Goal: Book appointment/travel/reservation

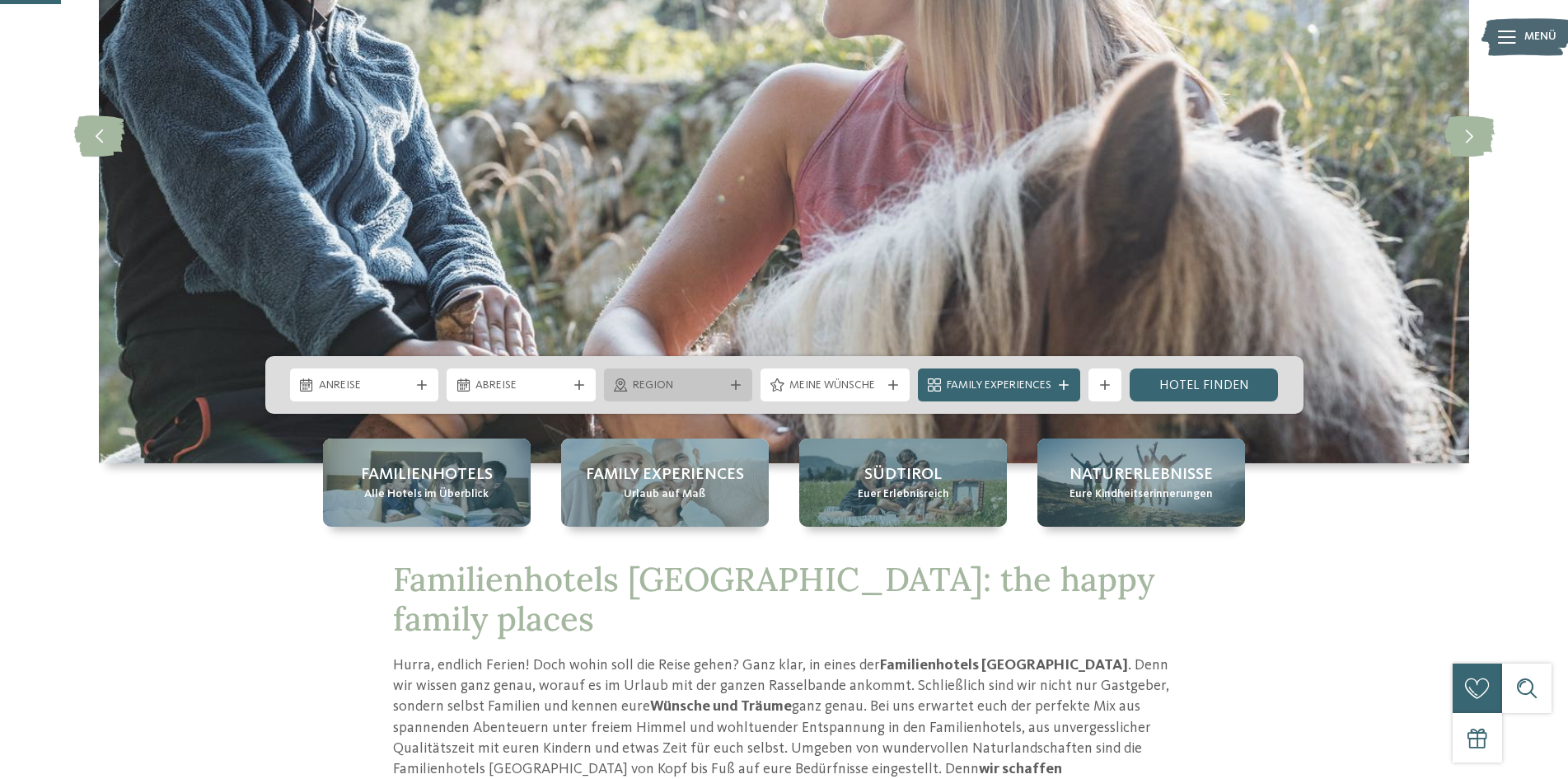
click at [653, 384] on span "Region" at bounding box center [678, 386] width 92 height 16
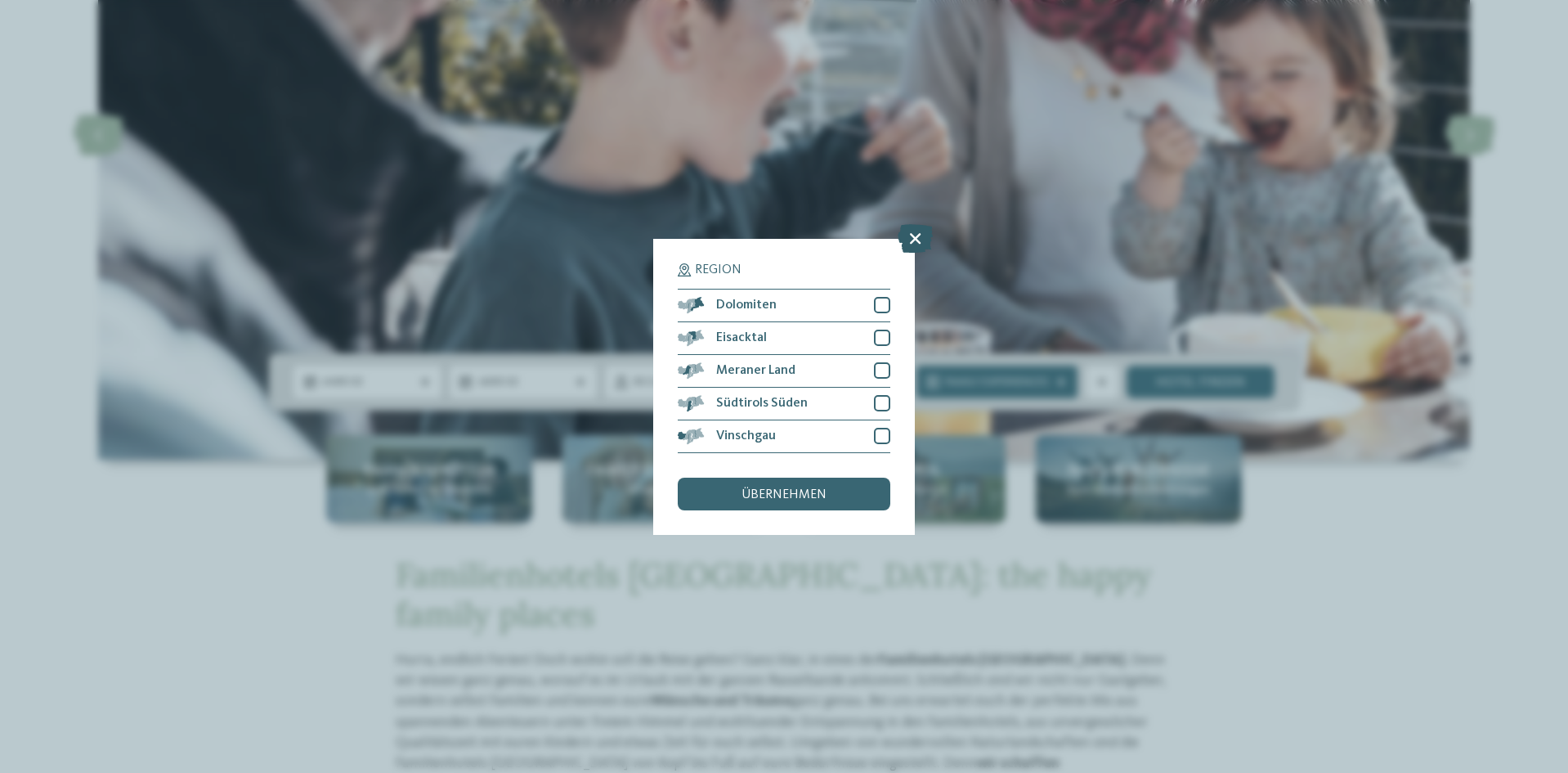
click at [919, 234] on icon at bounding box center [915, 238] width 35 height 29
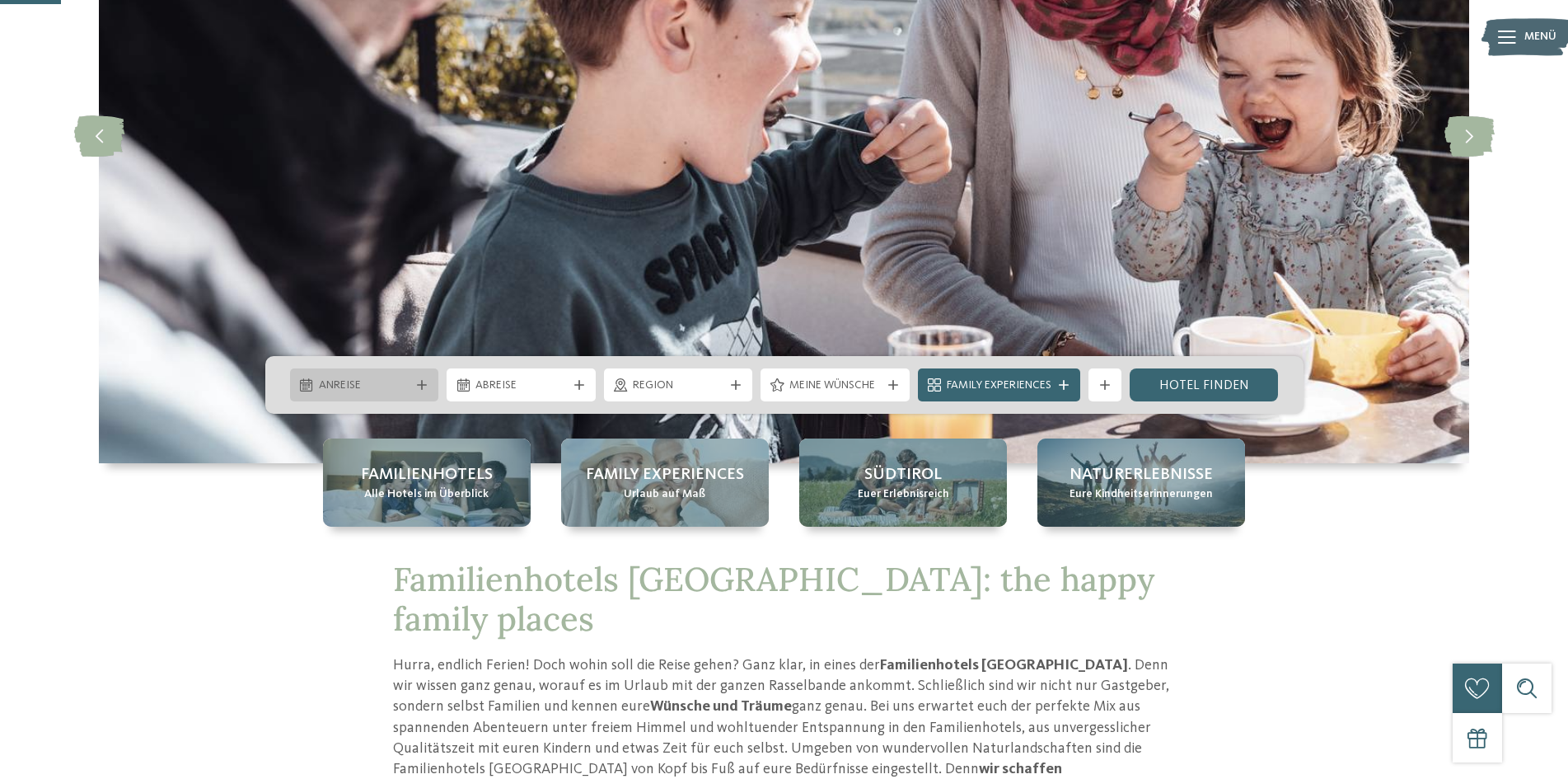
click at [378, 389] on span "Anreise" at bounding box center [364, 386] width 92 height 16
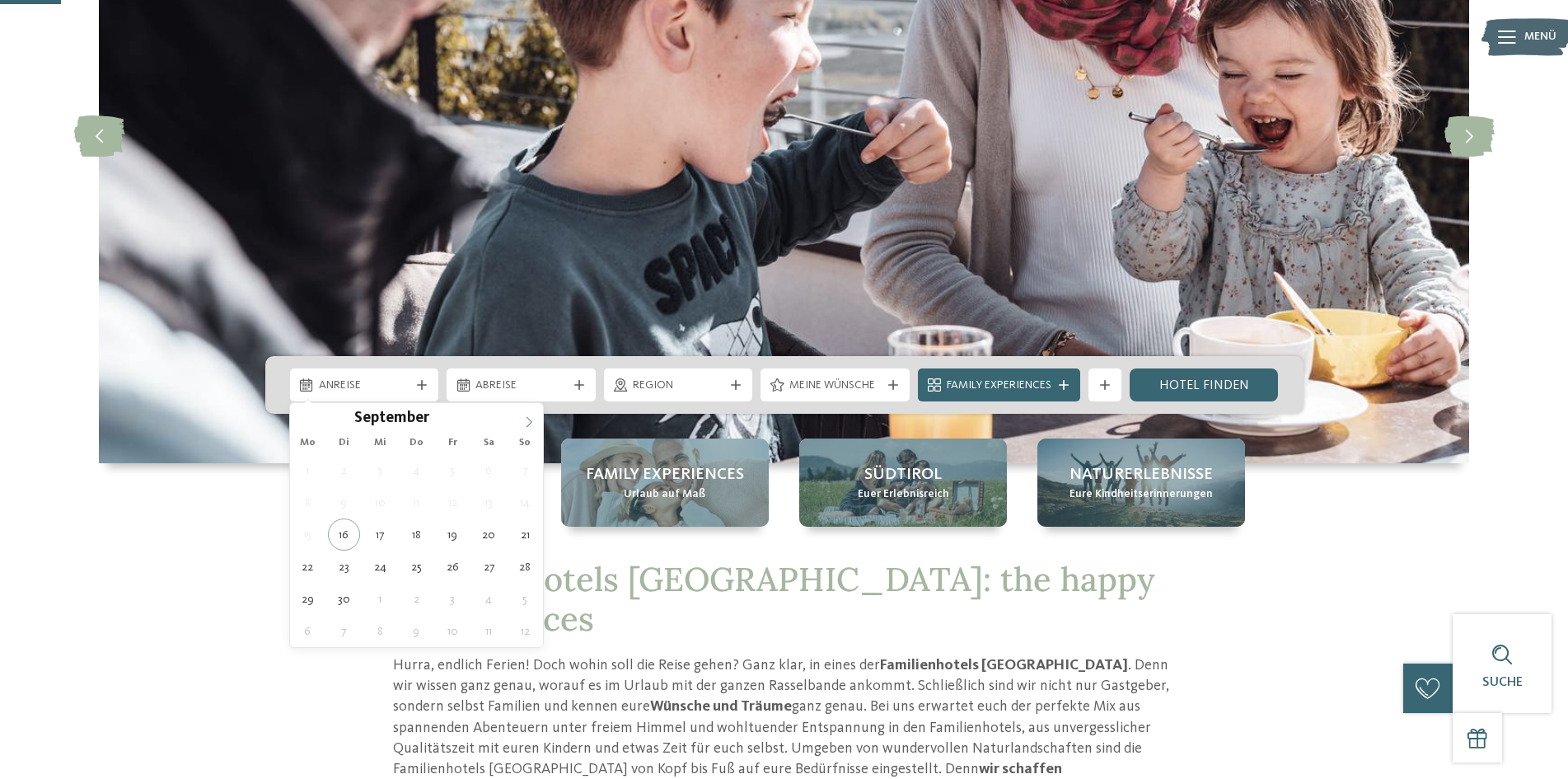
click at [528, 422] on icon at bounding box center [528, 422] width 12 height 12
type div "13.10.2025"
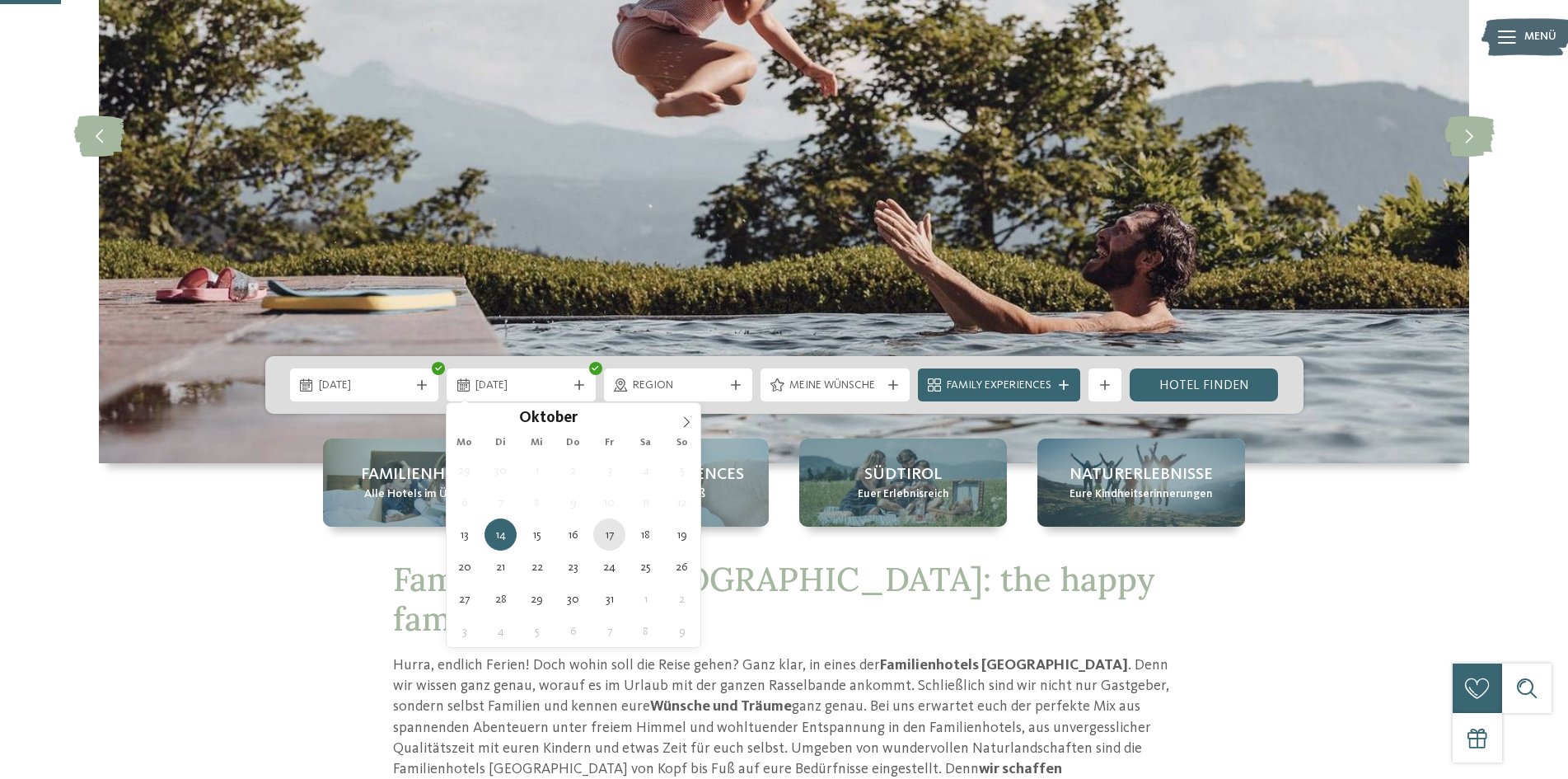
type div "17.10.2025"
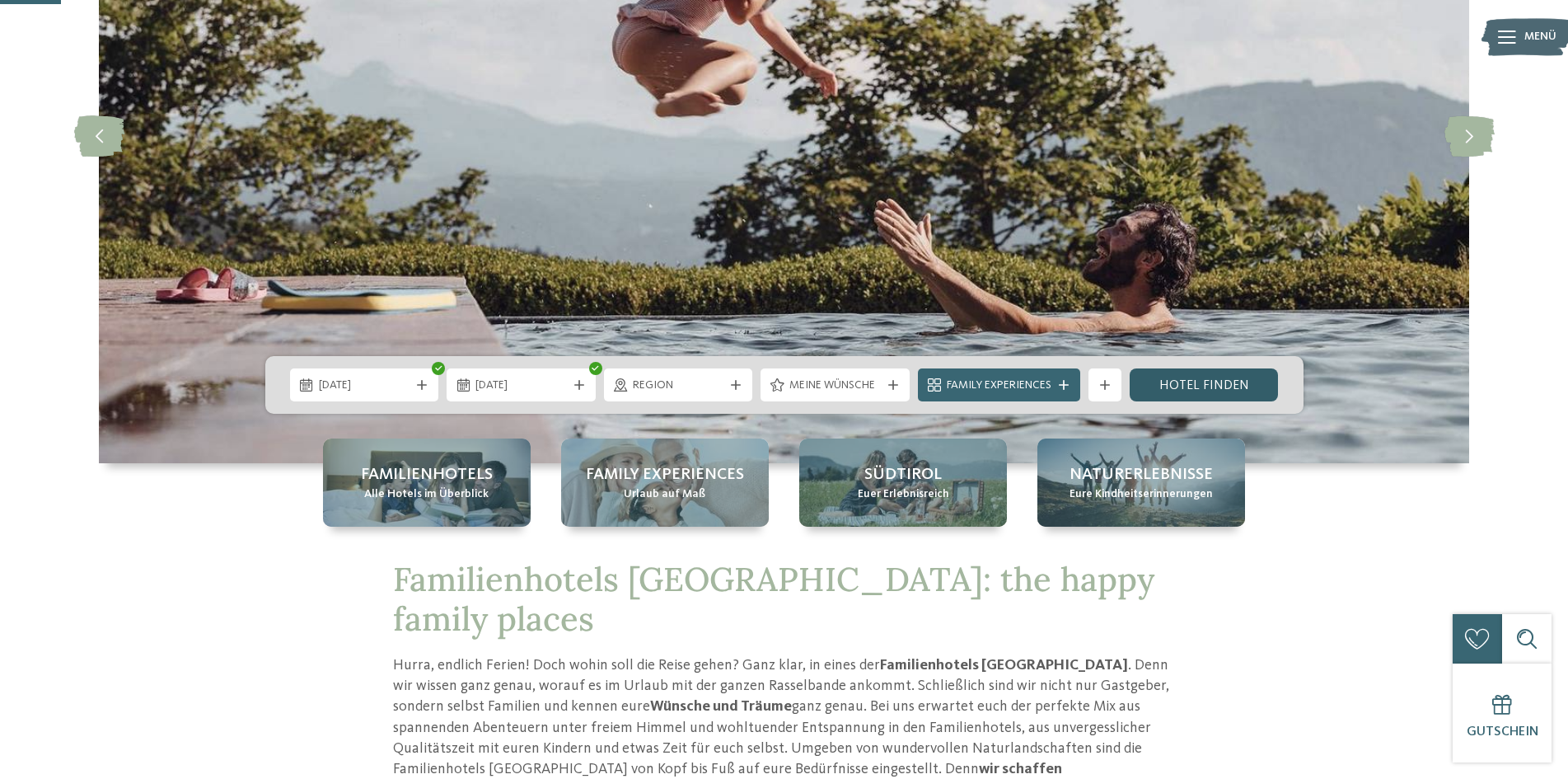
click at [1196, 385] on link "Hotel finden" at bounding box center [1204, 385] width 149 height 33
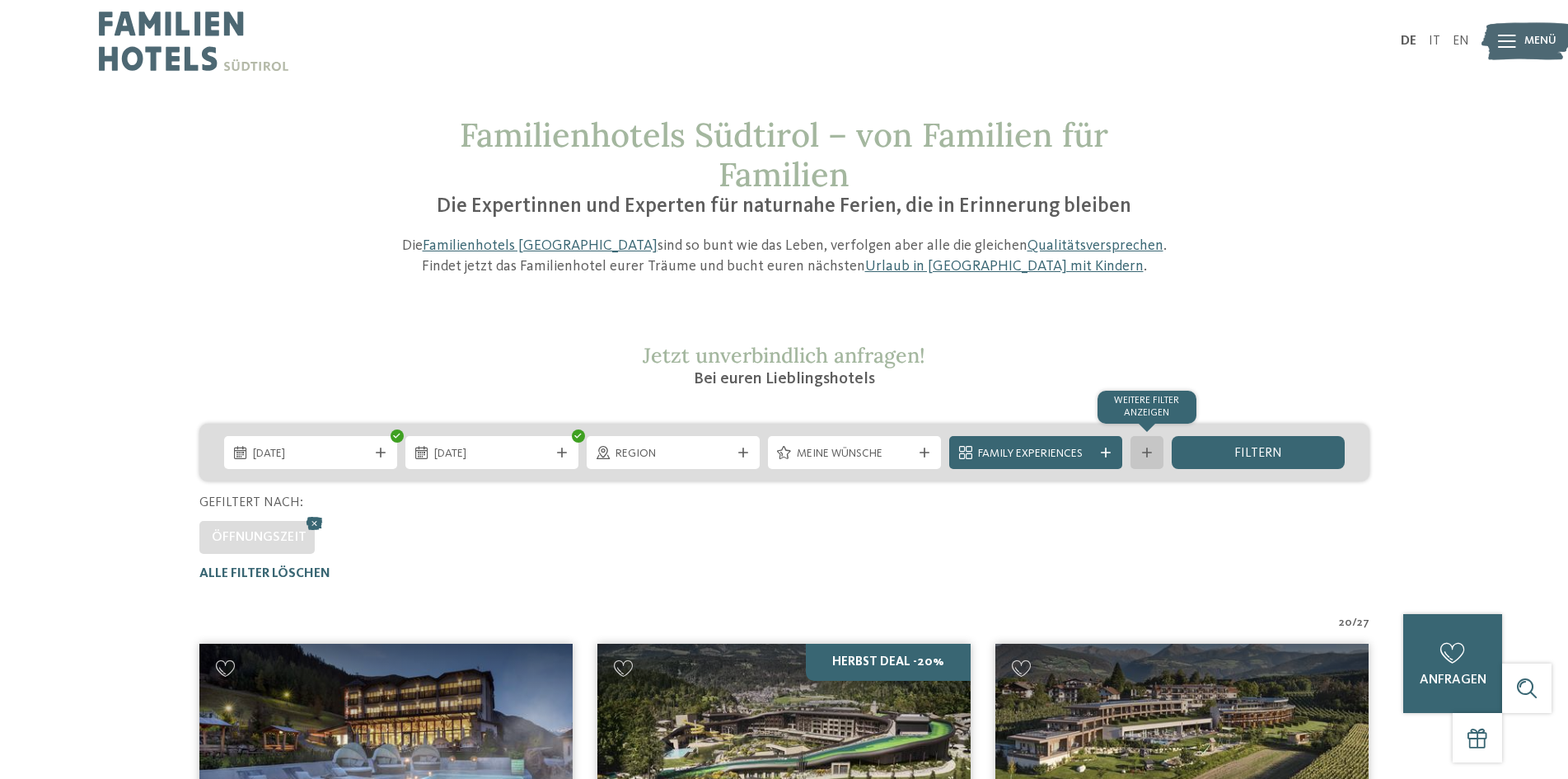
click at [1142, 445] on div "Weitere Filter anzeigen" at bounding box center [1147, 452] width 33 height 33
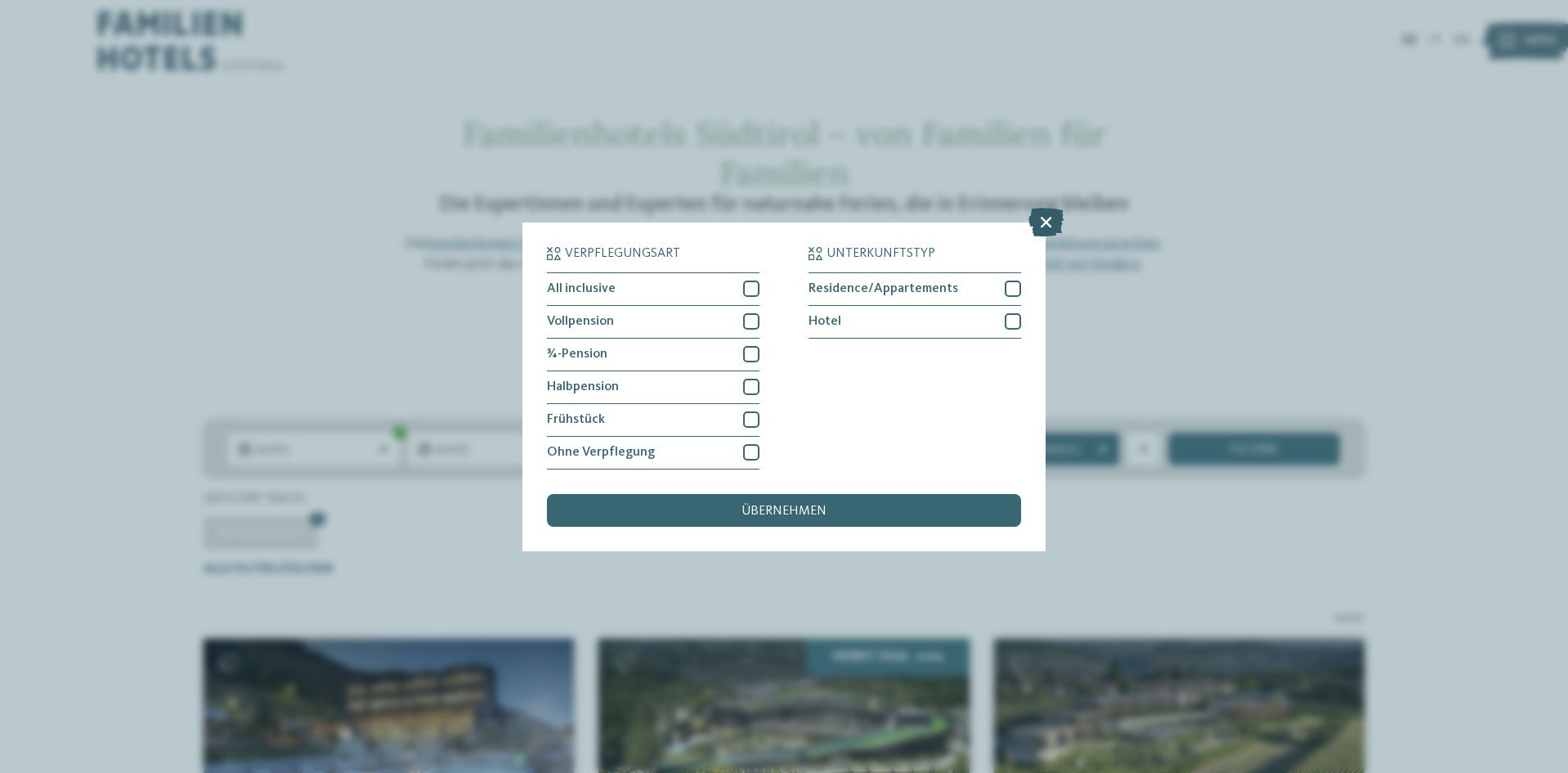
click at [1045, 219] on icon at bounding box center [1046, 222] width 35 height 29
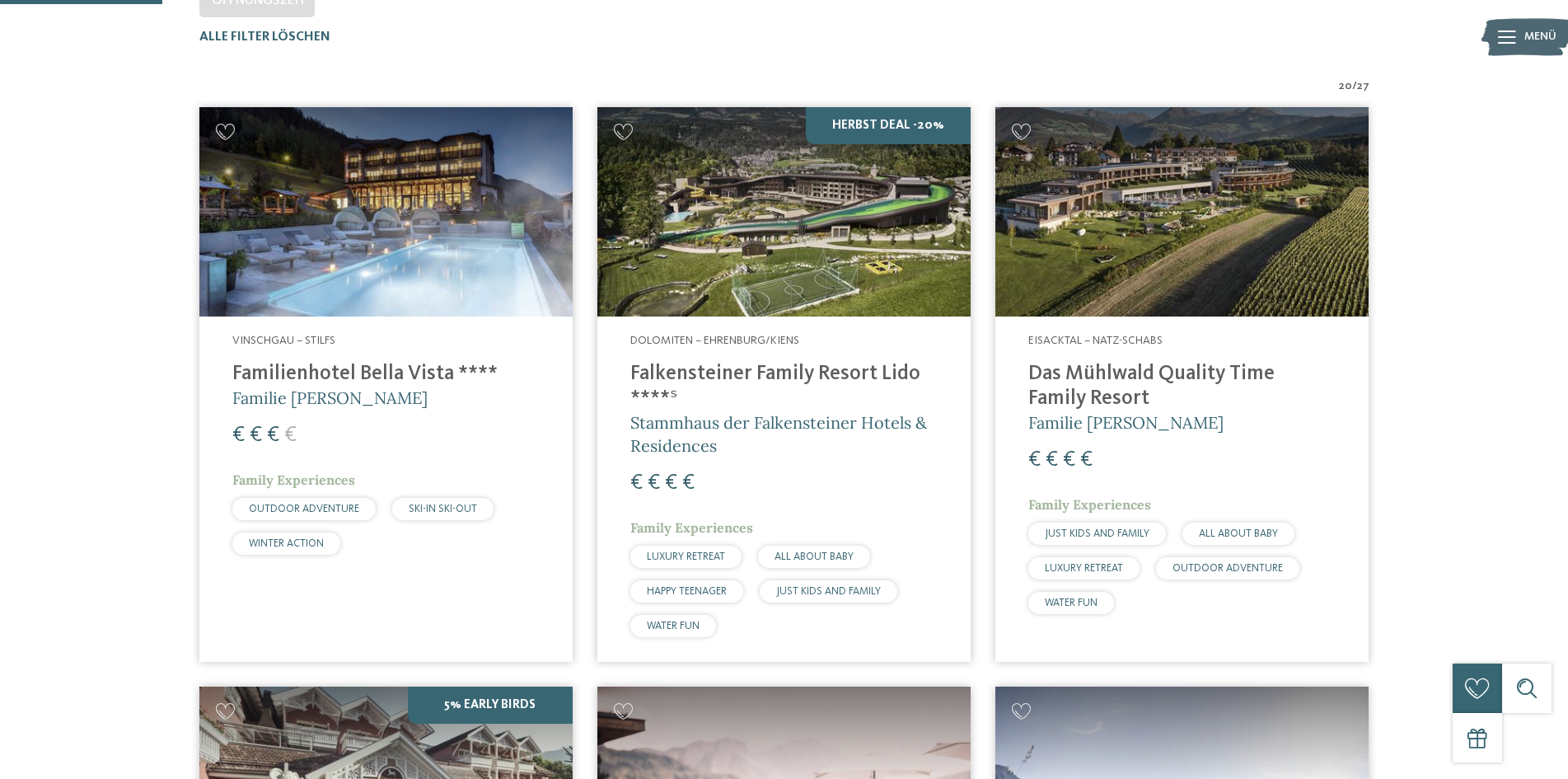
scroll to position [550, 0]
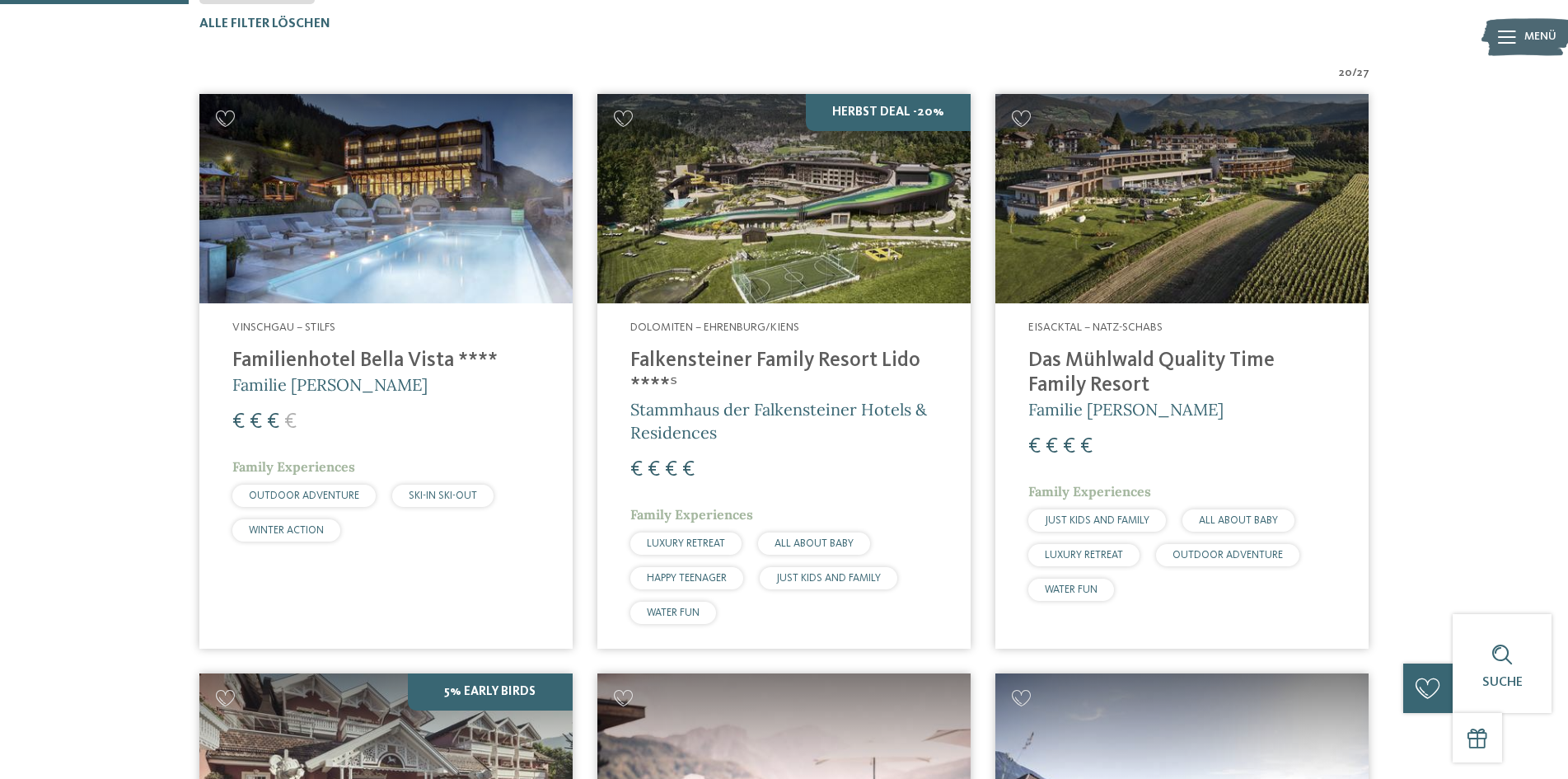
click at [740, 266] on img at bounding box center [784, 198] width 373 height 210
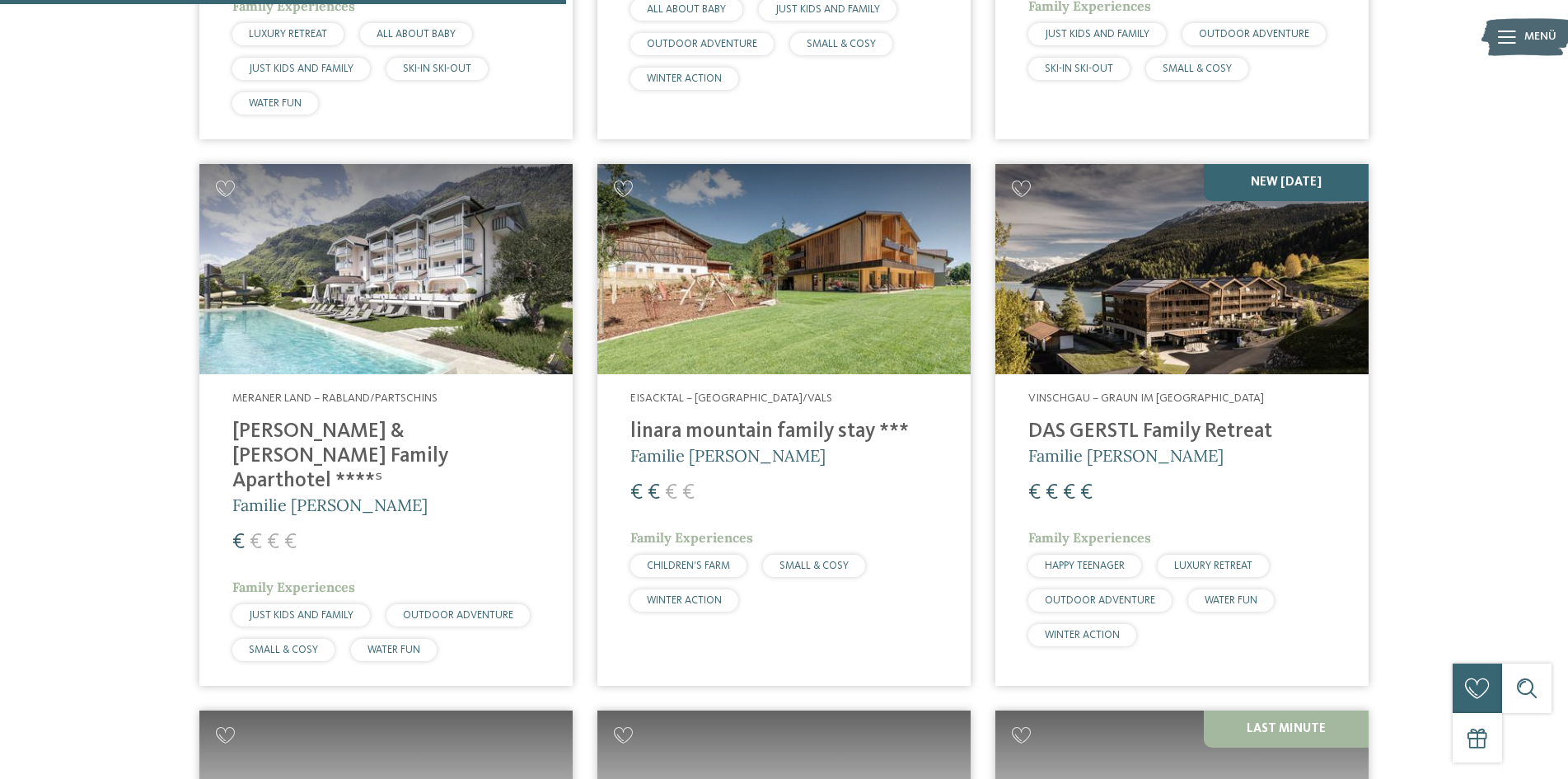
scroll to position [1648, 0]
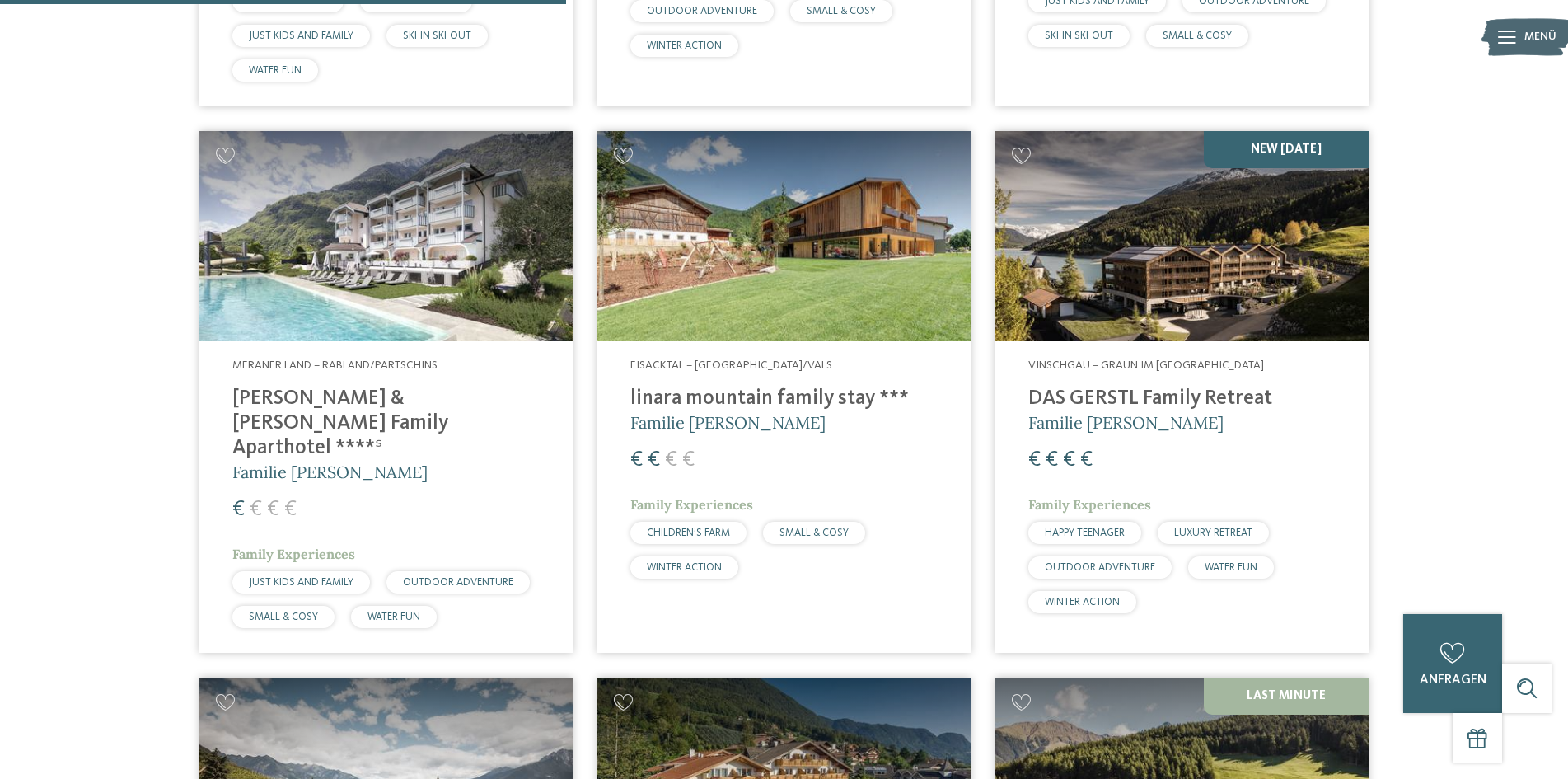
click at [785, 279] on img at bounding box center [784, 236] width 373 height 210
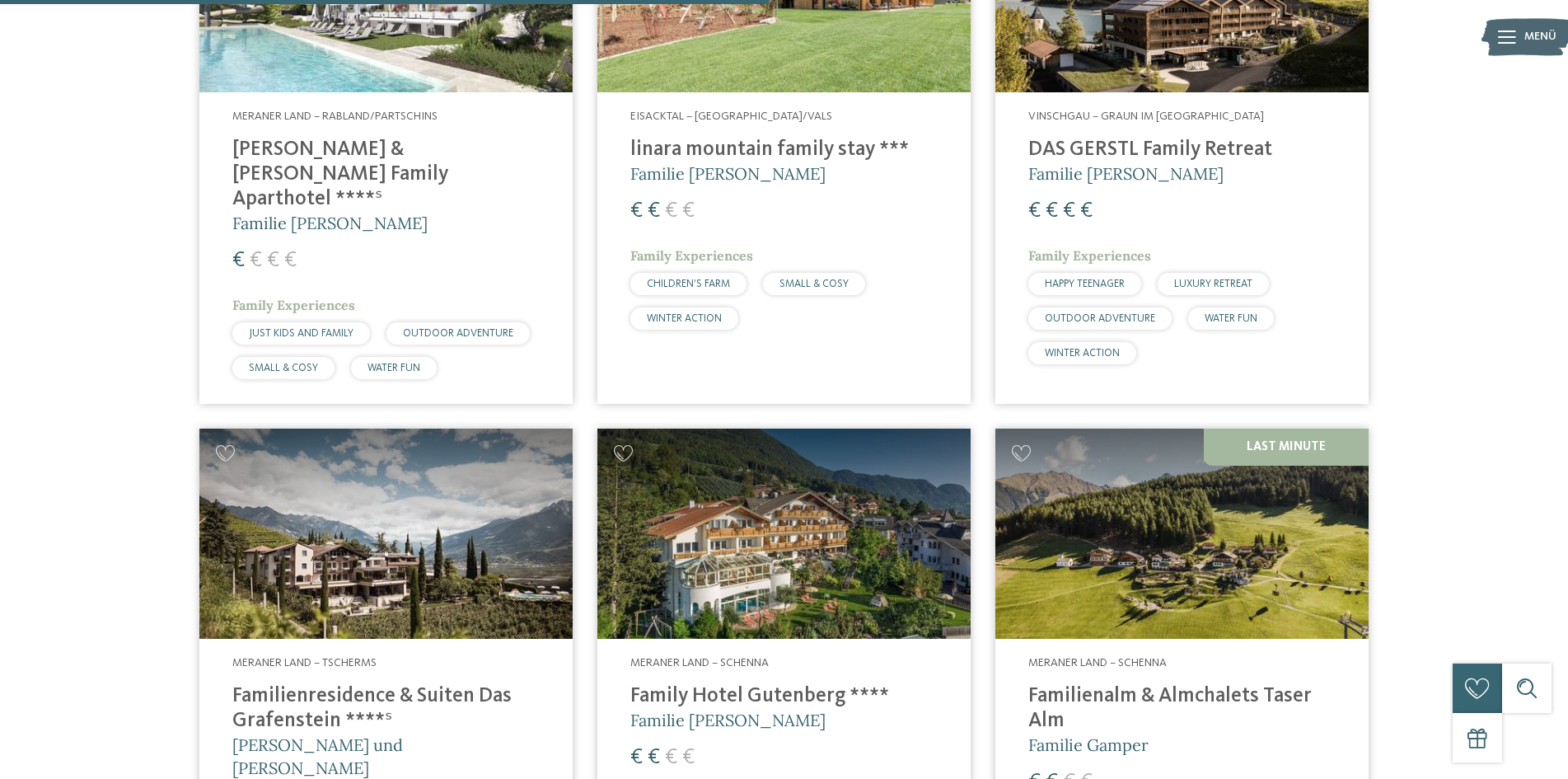
scroll to position [1511, 0]
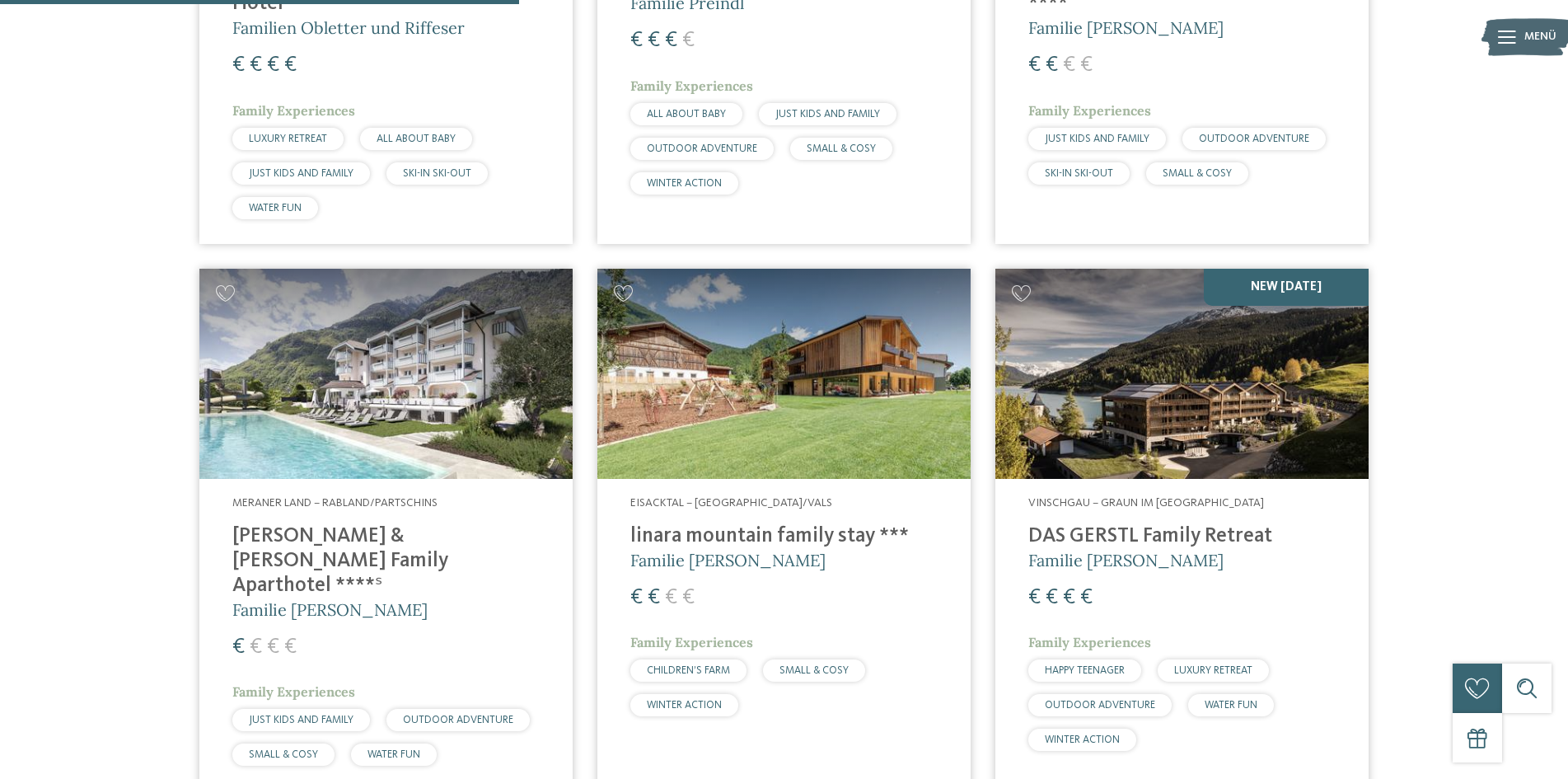
click at [365, 346] on img at bounding box center [385, 373] width 373 height 210
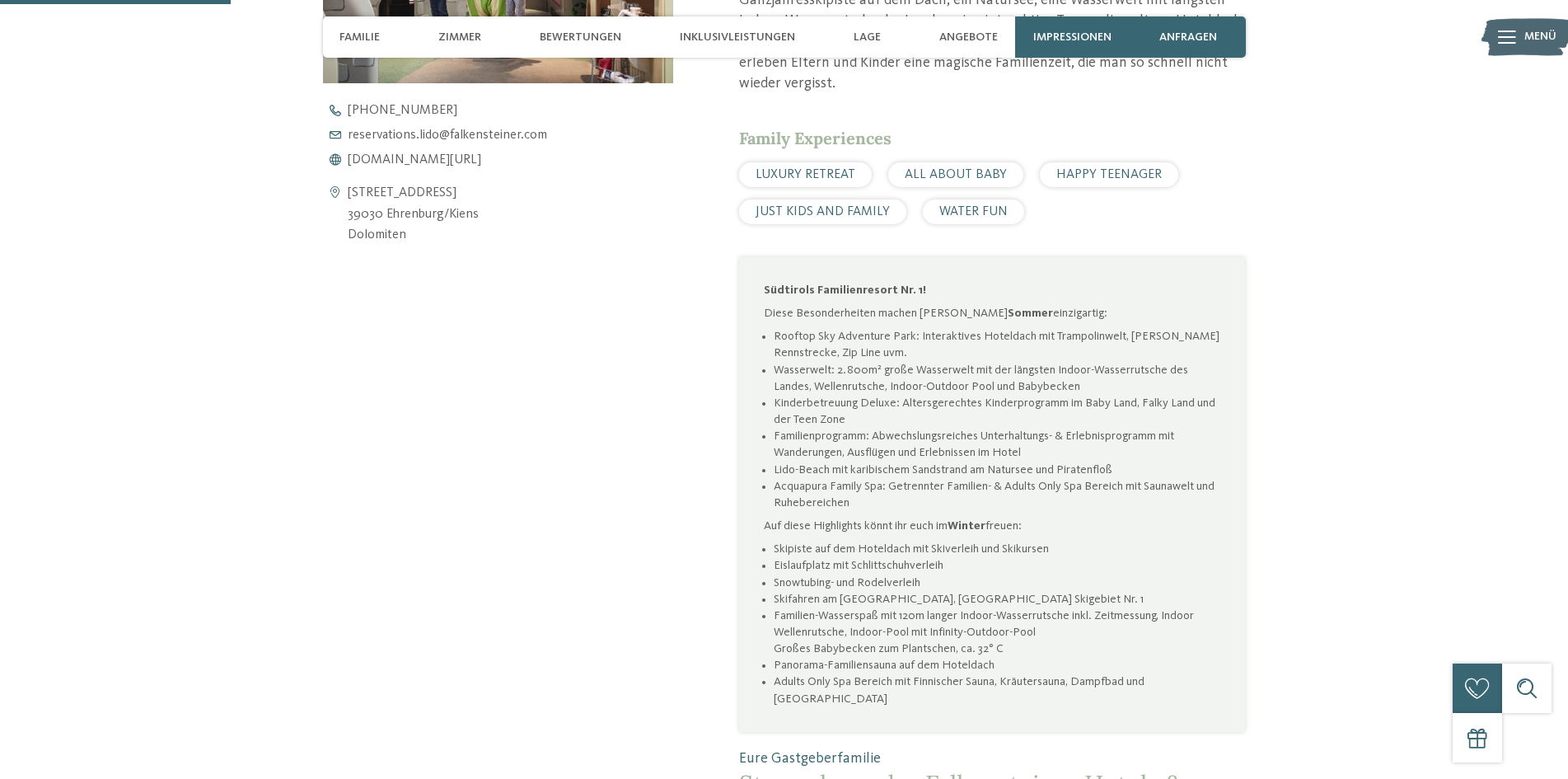
scroll to position [824, 0]
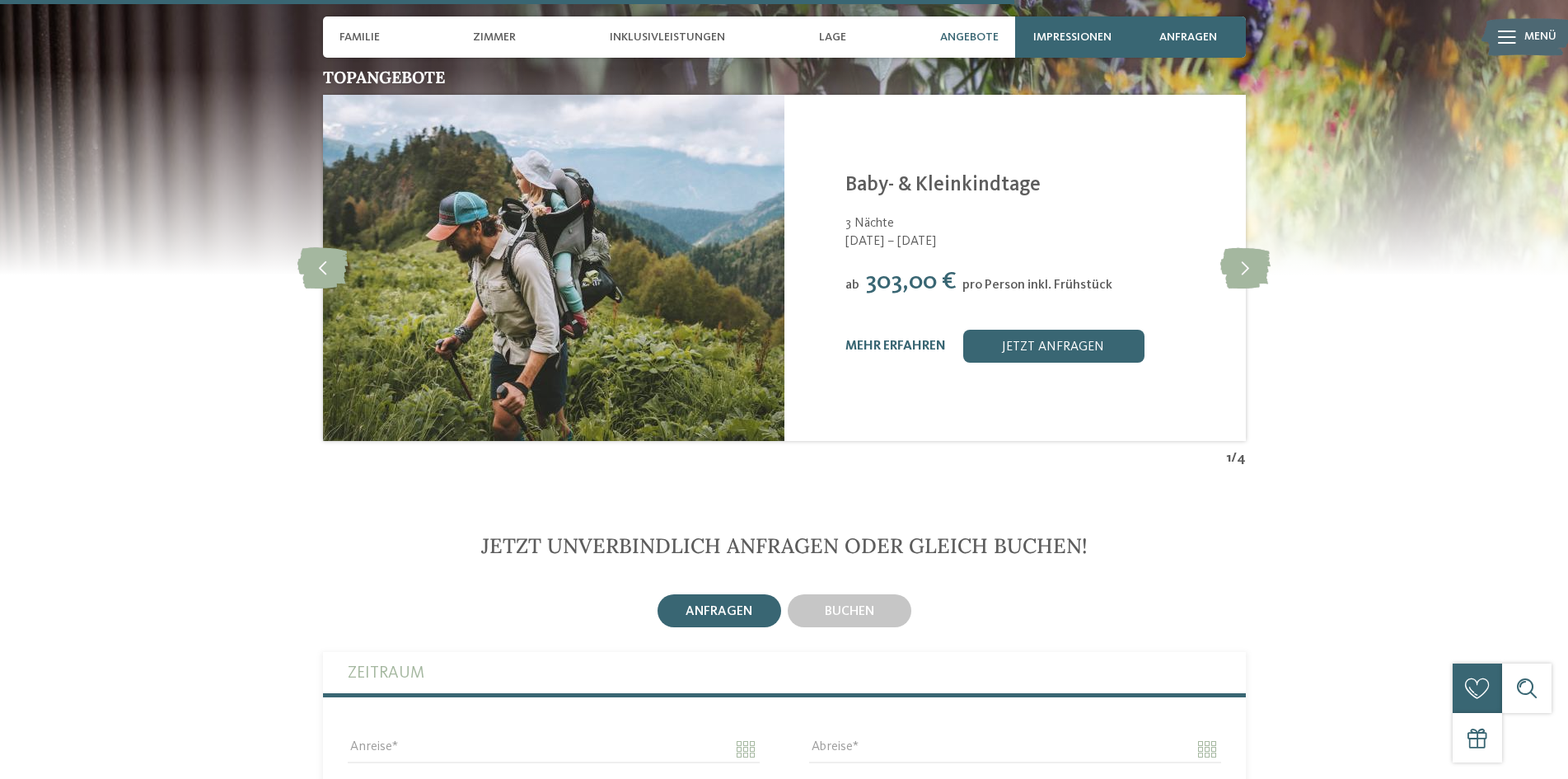
scroll to position [3434, 0]
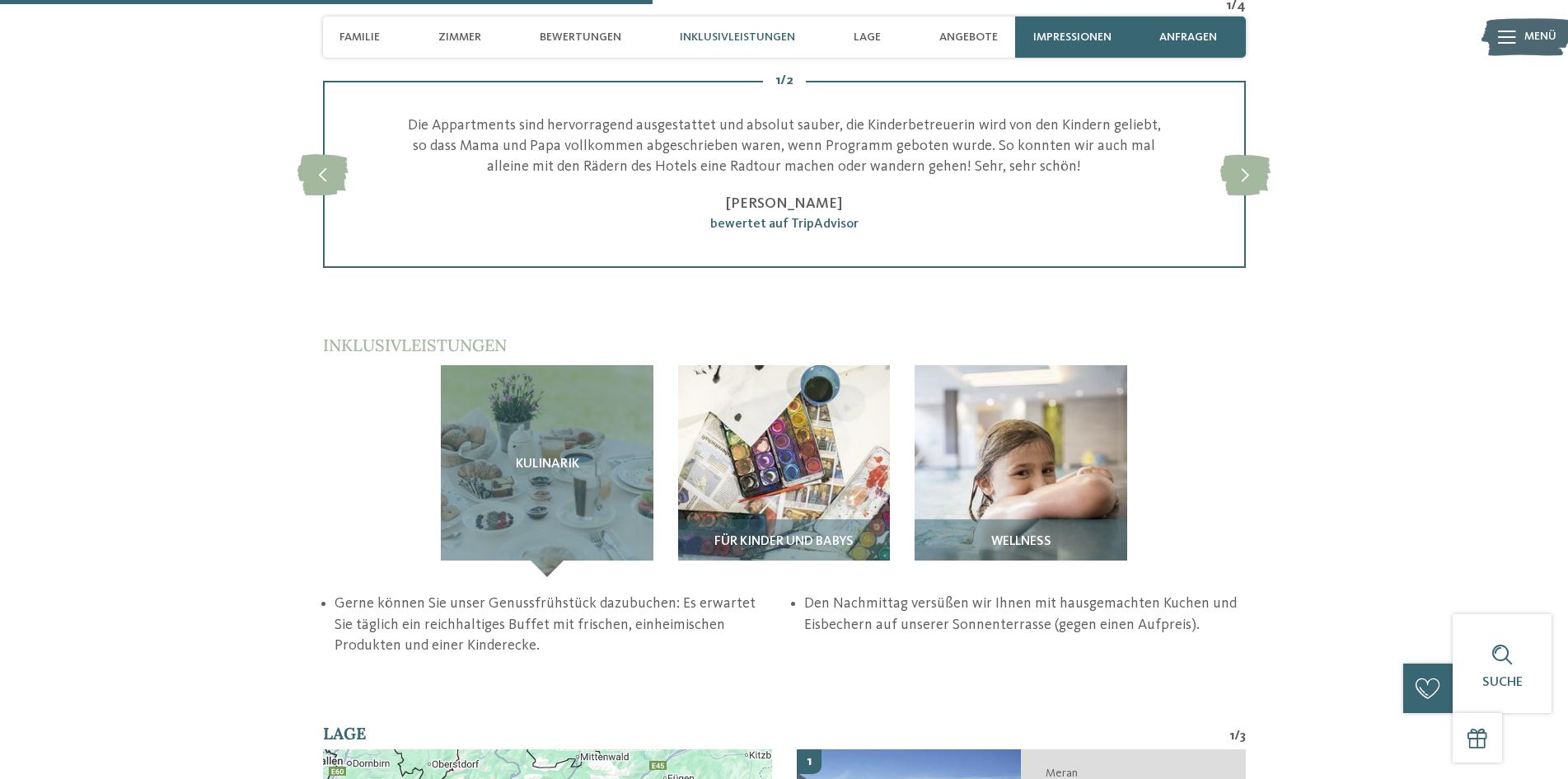
scroll to position [2610, 0]
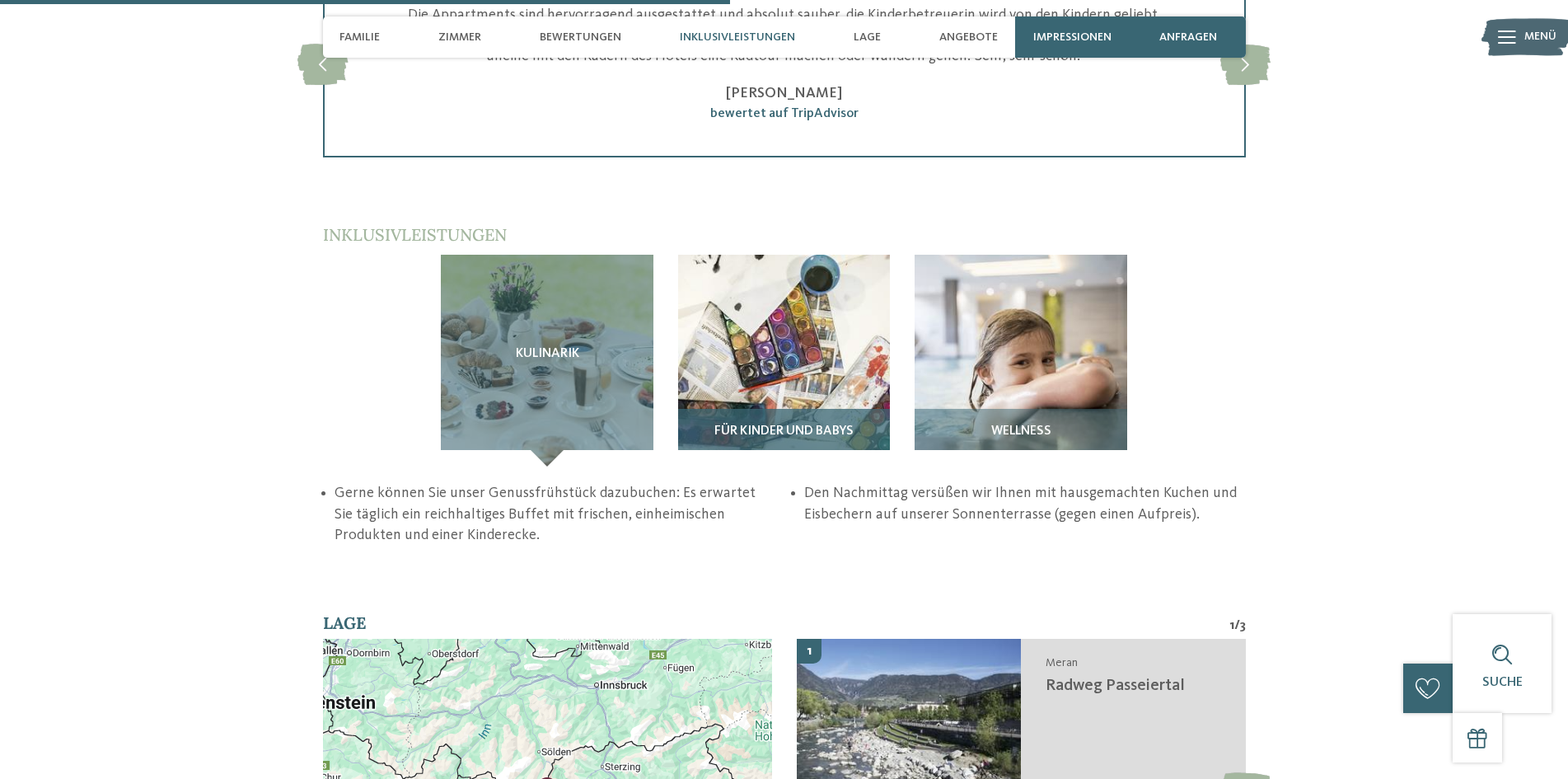
click at [752, 254] on img at bounding box center [784, 361] width 213 height 213
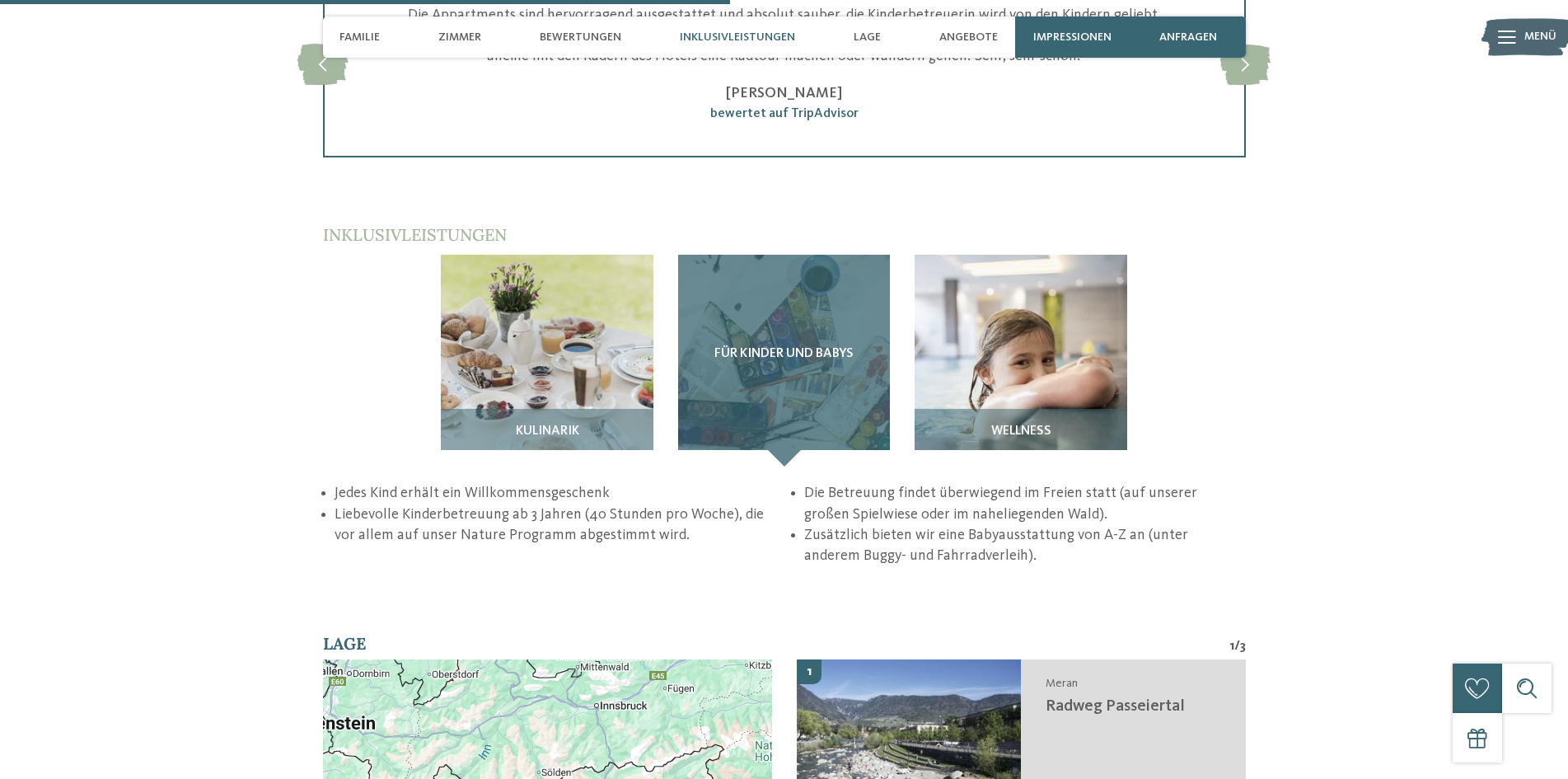
click at [783, 311] on div "Für Kinder und Babys" at bounding box center [784, 361] width 213 height 213
click at [755, 254] on div "Für Kinder und Babys" at bounding box center [784, 361] width 213 height 213
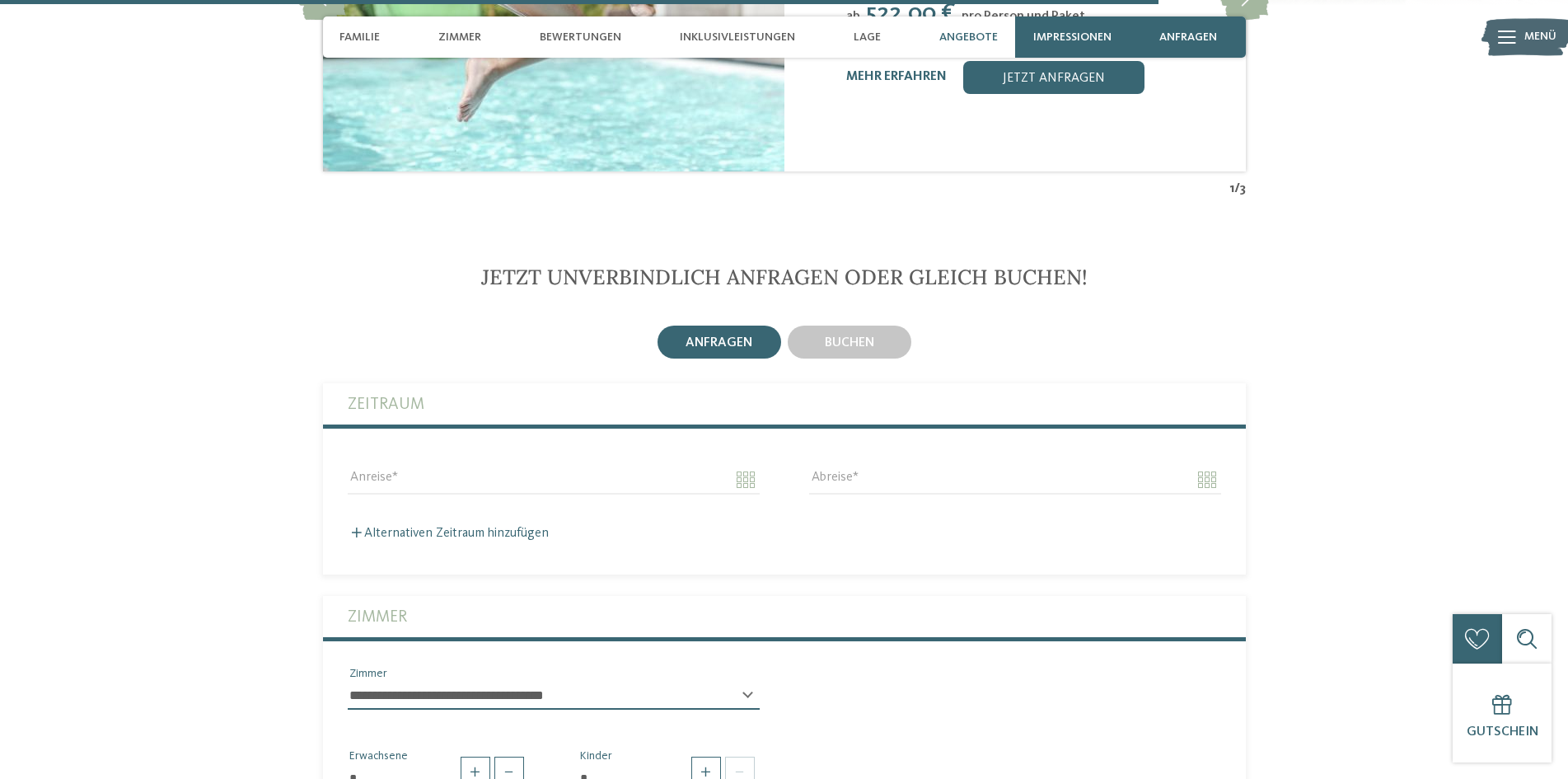
scroll to position [4258, 0]
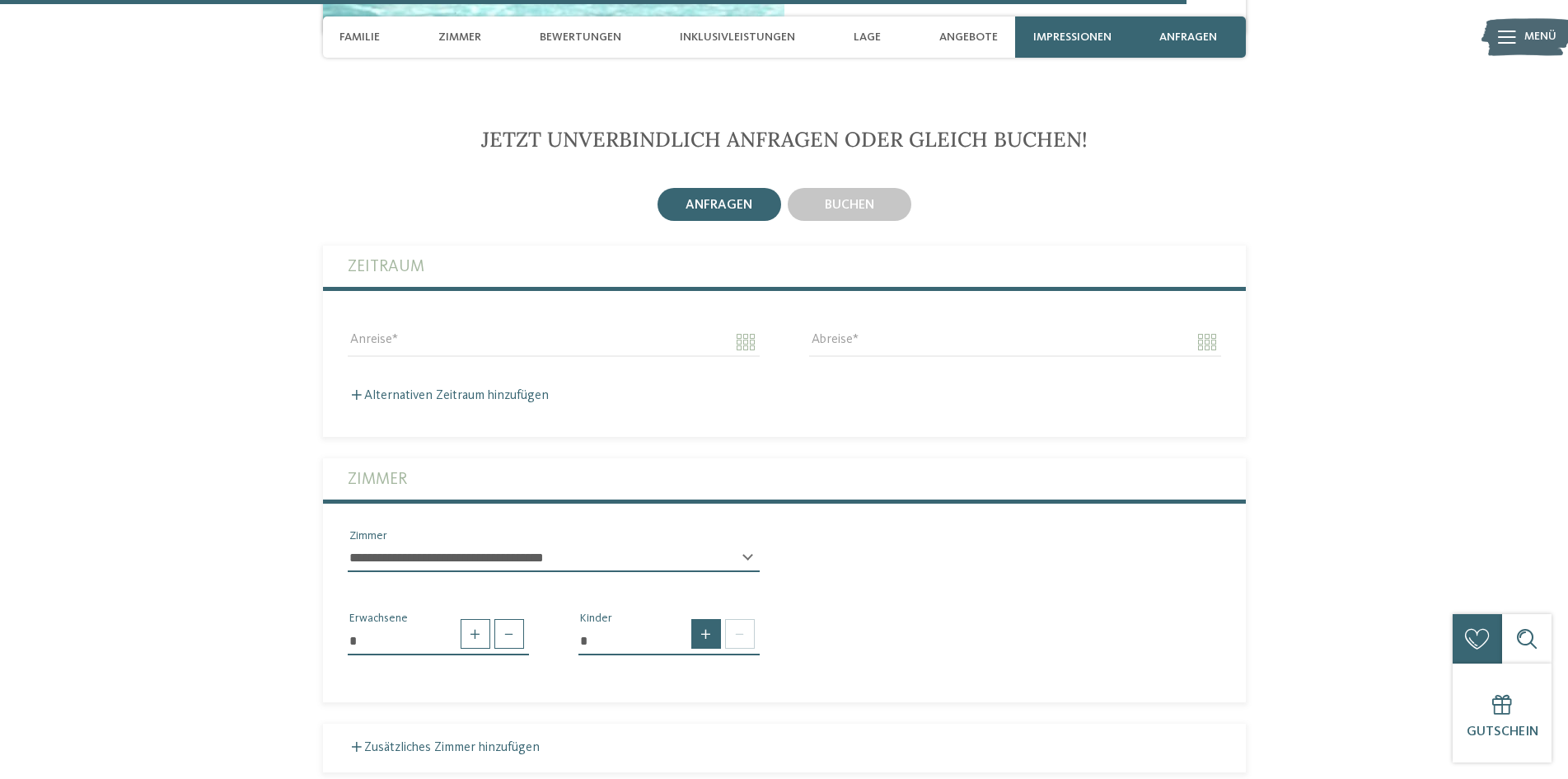
click at [713, 619] on span at bounding box center [705, 633] width 30 height 30
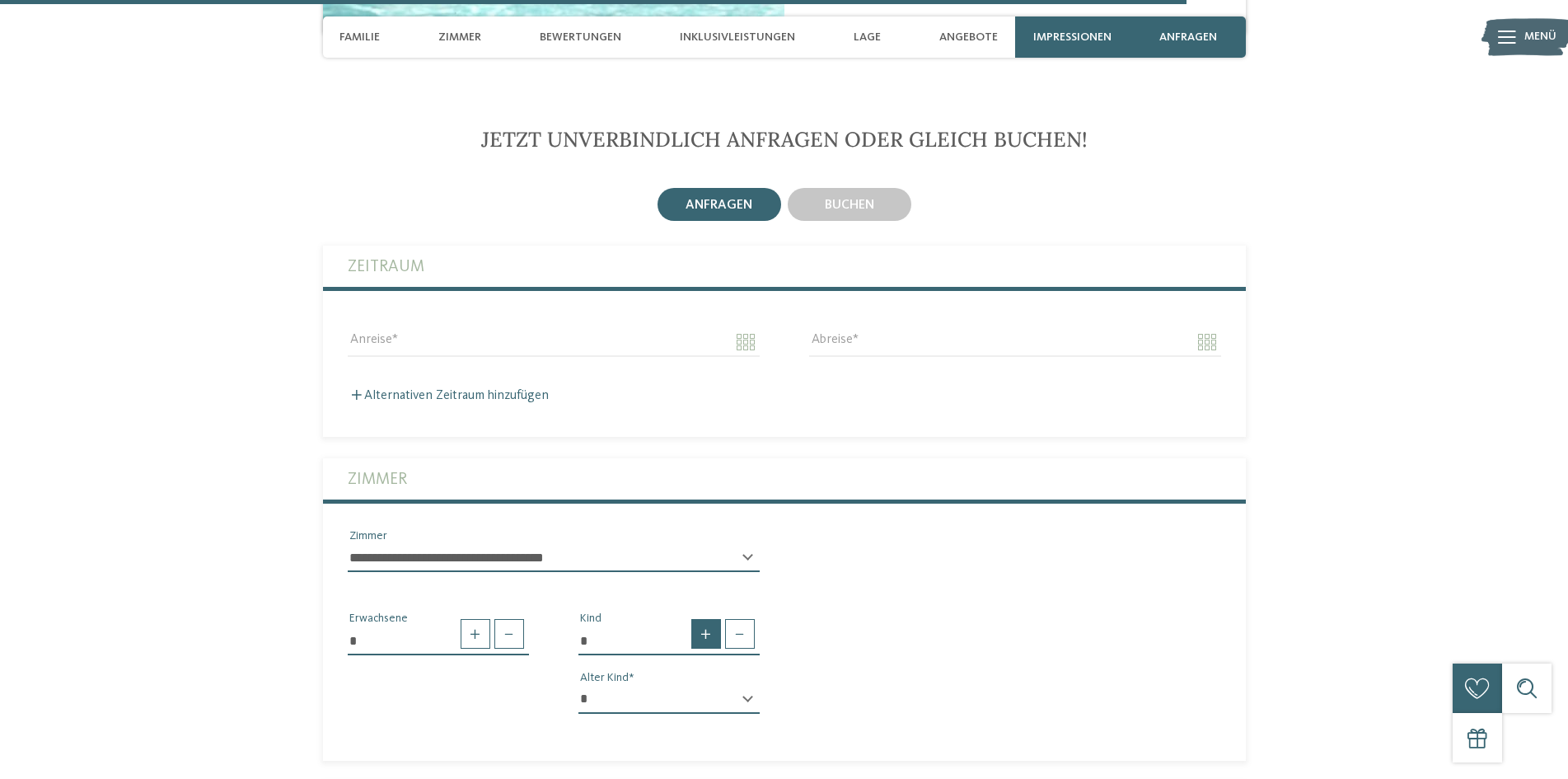
click at [713, 619] on span at bounding box center [705, 633] width 30 height 30
type input "*"
click at [752, 685] on select "* * * * * * * * * * * ** ** ** ** ** ** ** **" at bounding box center [670, 699] width 182 height 28
select select "*"
click at [579, 685] on select "* * * * * * * * * * * ** ** ** ** ** ** ** **" at bounding box center [670, 699] width 182 height 28
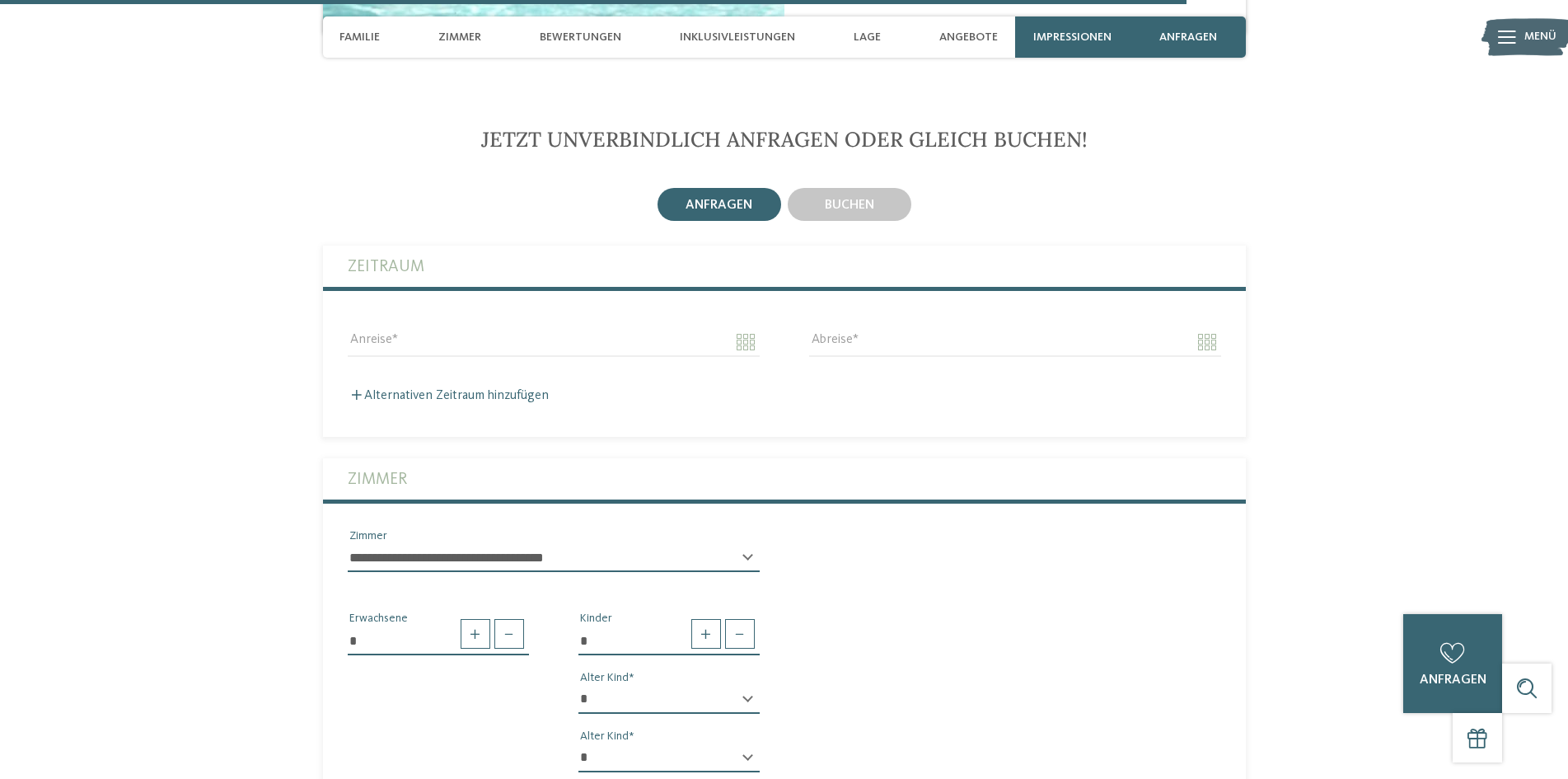
click at [748, 744] on select "* * * * * * * * * * * ** ** ** ** ** ** ** **" at bounding box center [670, 758] width 182 height 28
select select "*"
click at [579, 744] on select "* * * * * * * * * * * ** ** ** ** ** ** ** **" at bounding box center [670, 758] width 182 height 28
click at [939, 587] on div "* Erwachsene * Kinder * * * * * * * * * * * ** ** ** ** ** ** ** ** Alter Kind …" at bounding box center [784, 686] width 923 height 199
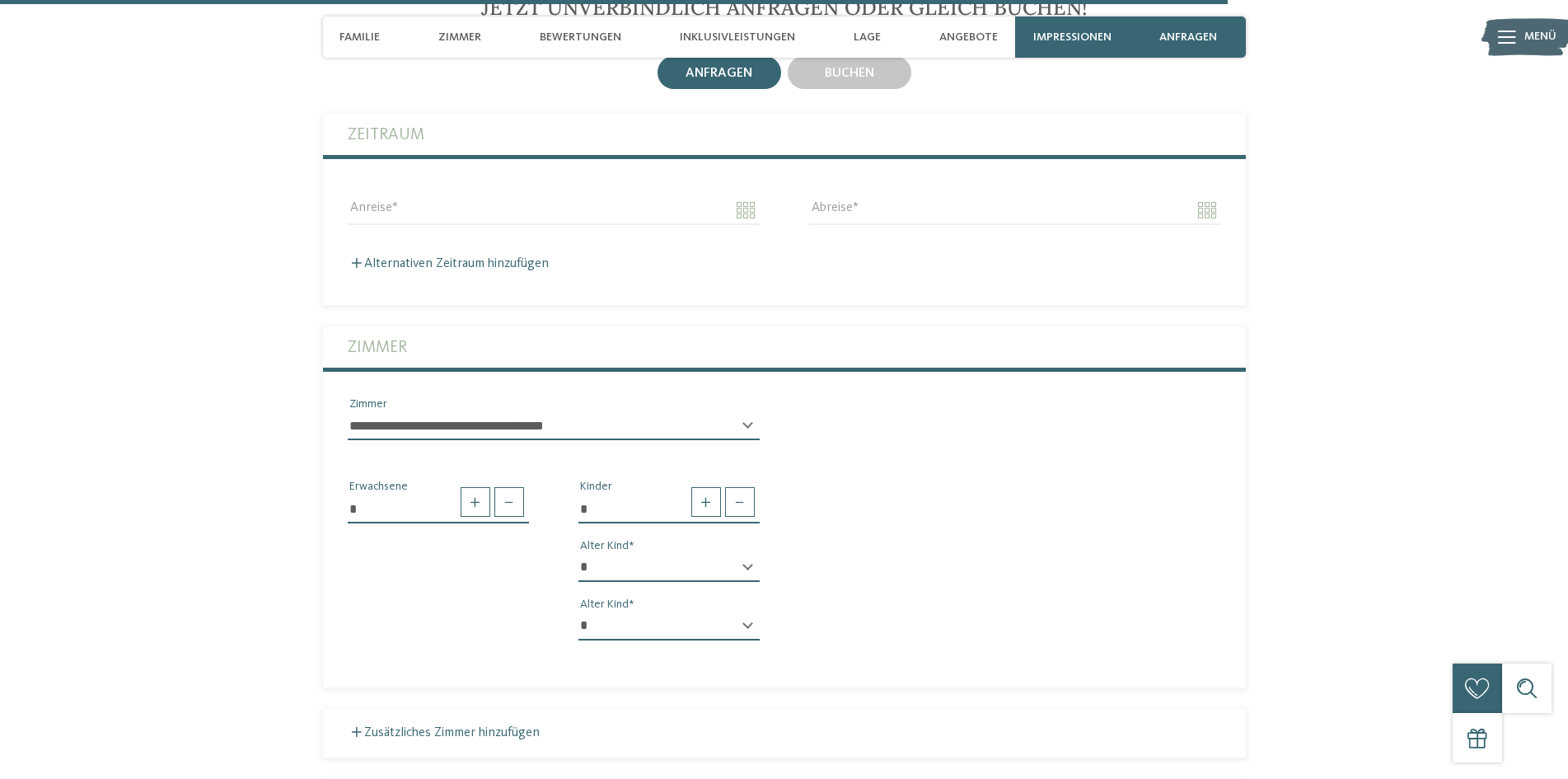
scroll to position [4533, 0]
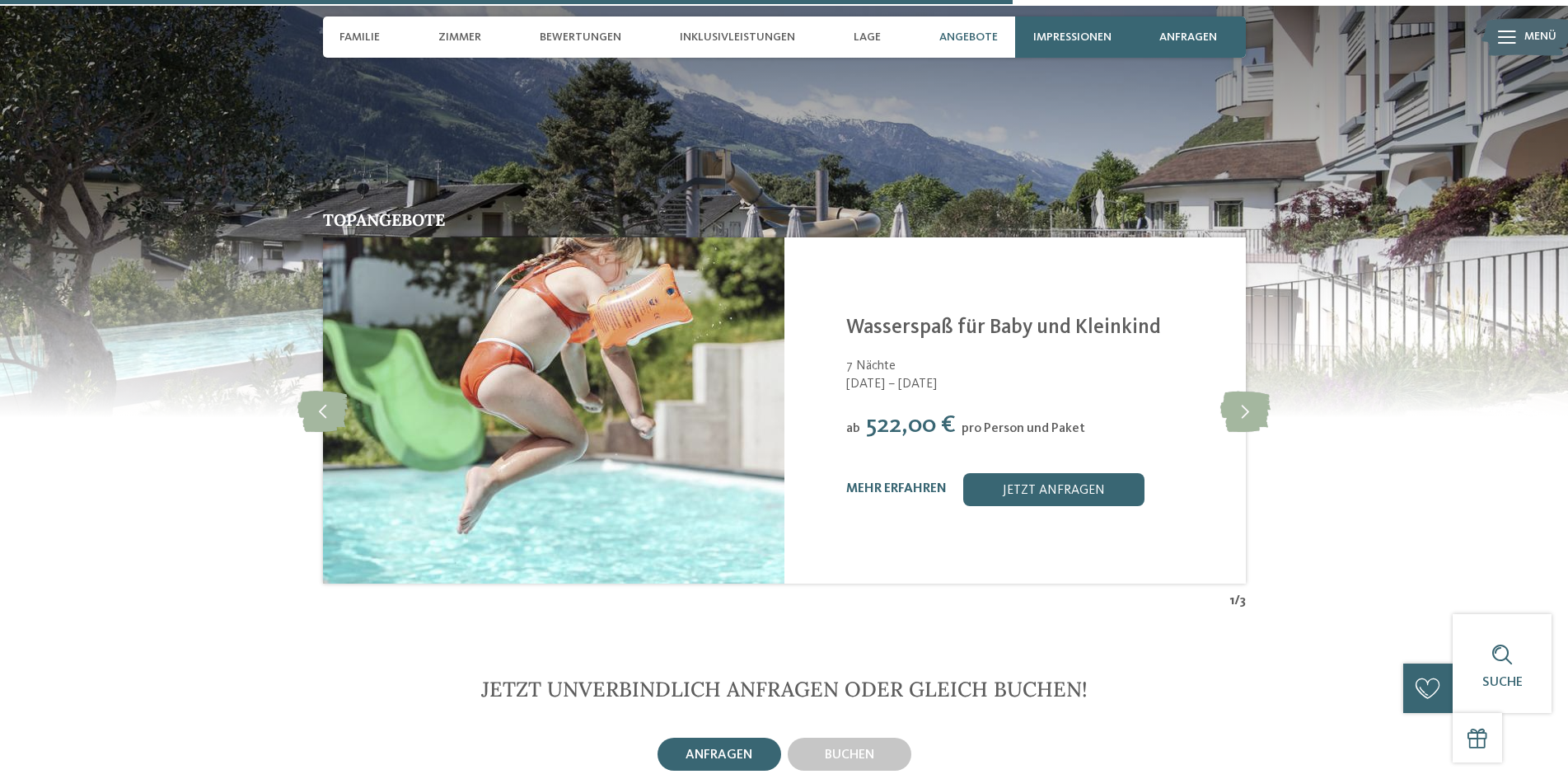
drag, startPoint x: 134, startPoint y: 459, endPoint x: 122, endPoint y: 321, distance: 138.5
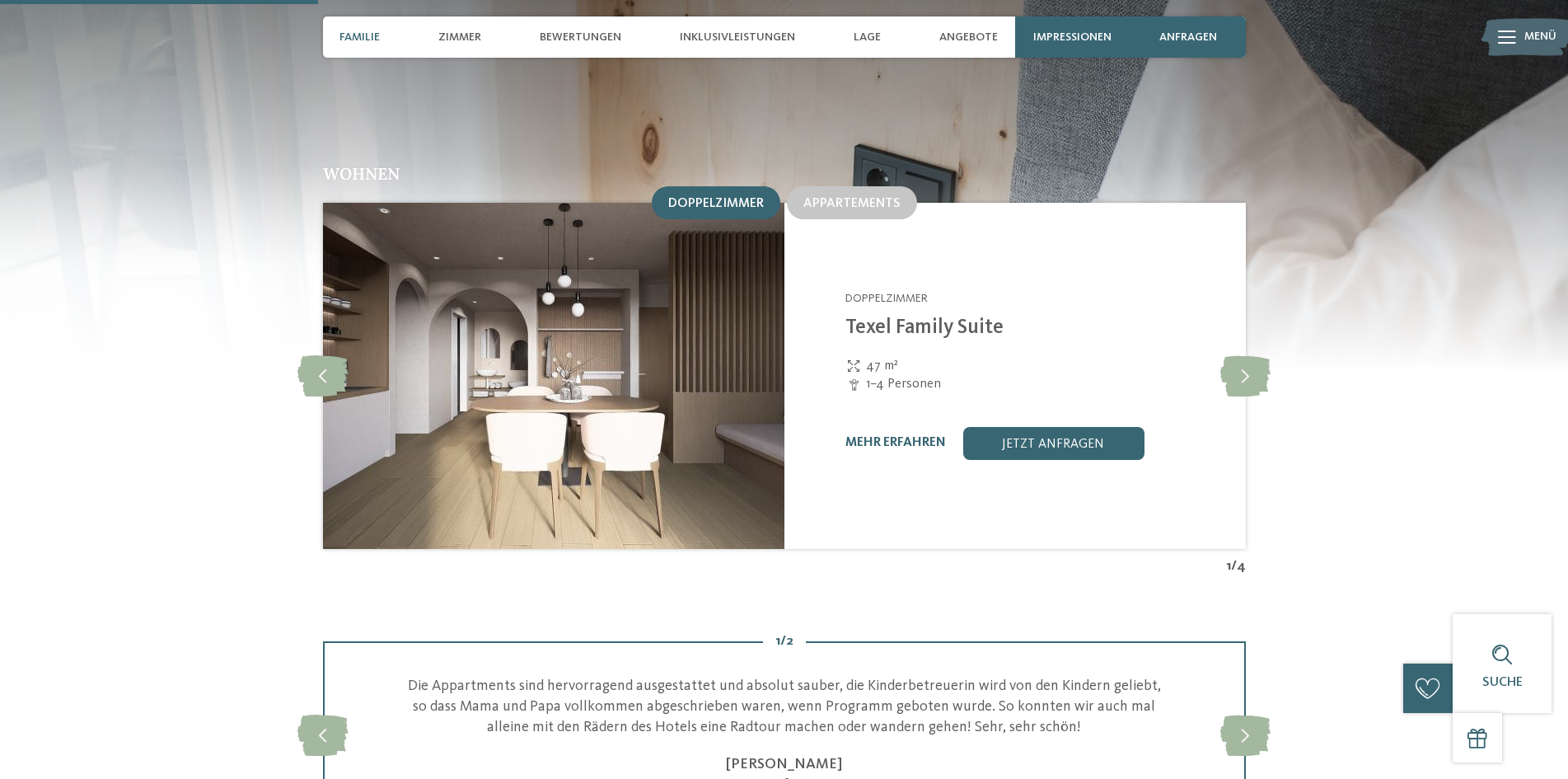
scroll to position [0, 0]
